Goal: Information Seeking & Learning: Learn about a topic

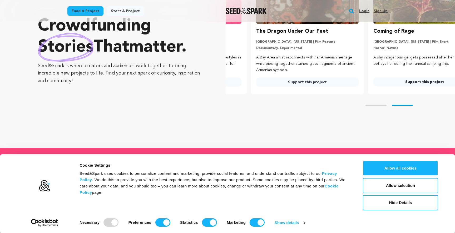
scroll to position [0, 121]
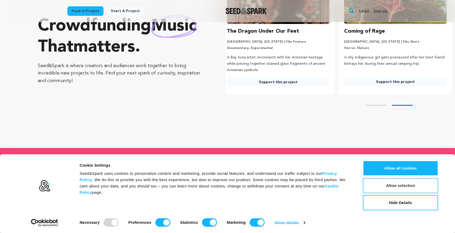
click at [398, 186] on button "Allow selection" at bounding box center [399, 185] width 75 height 15
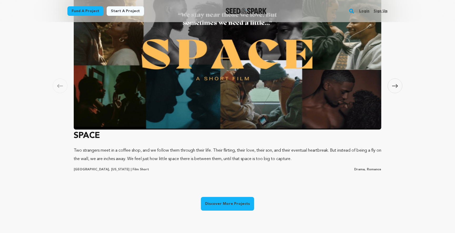
scroll to position [0, 0]
click at [393, 87] on icon at bounding box center [395, 86] width 6 height 4
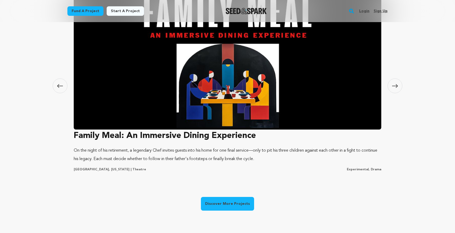
scroll to position [0, 121]
click at [393, 87] on icon at bounding box center [395, 86] width 6 height 4
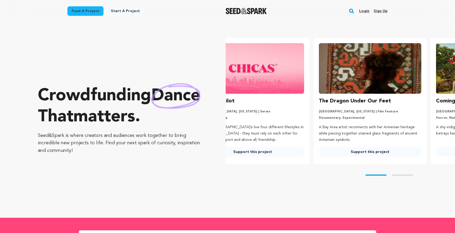
scroll to position [0, 0]
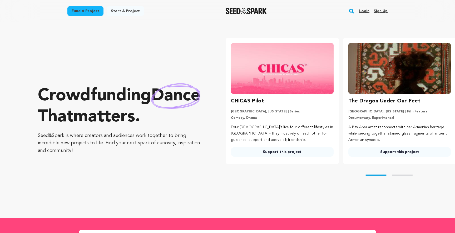
click at [123, 13] on link "Start a project" at bounding box center [125, 10] width 37 height 9
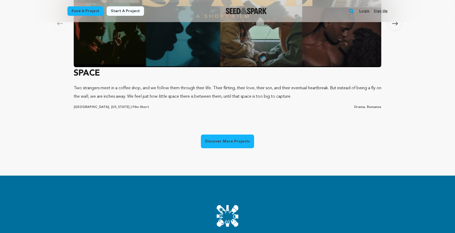
scroll to position [0, 121]
click at [231, 143] on link "Discover More Projects" at bounding box center [227, 141] width 53 height 14
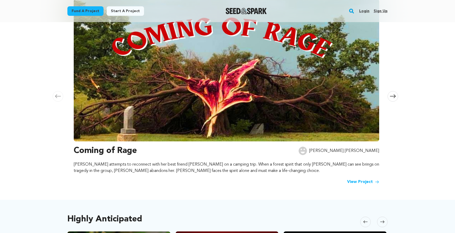
scroll to position [122, 0]
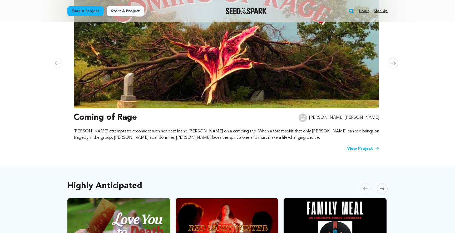
click at [360, 148] on link "View Project" at bounding box center [363, 148] width 32 height 6
